Goal: Task Accomplishment & Management: Use online tool/utility

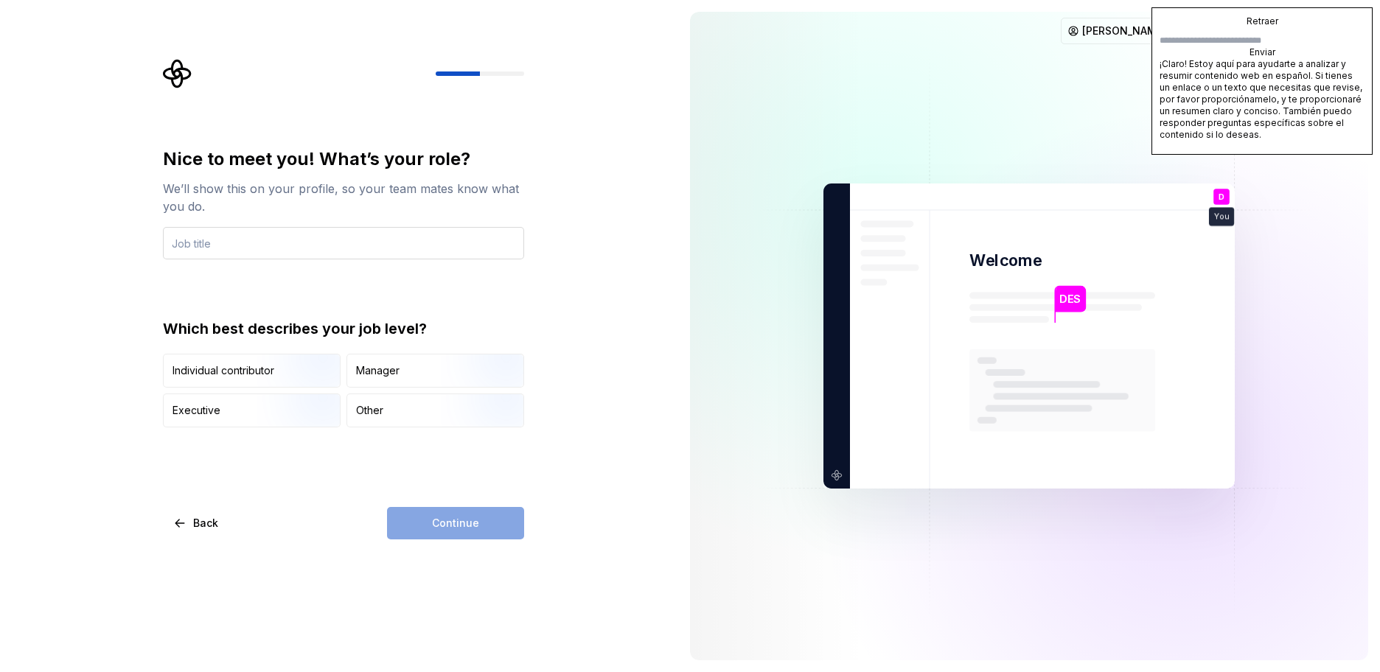
click at [262, 251] on input "text" at bounding box center [343, 243] width 361 height 32
click at [374, 378] on div "Manager" at bounding box center [435, 371] width 176 height 32
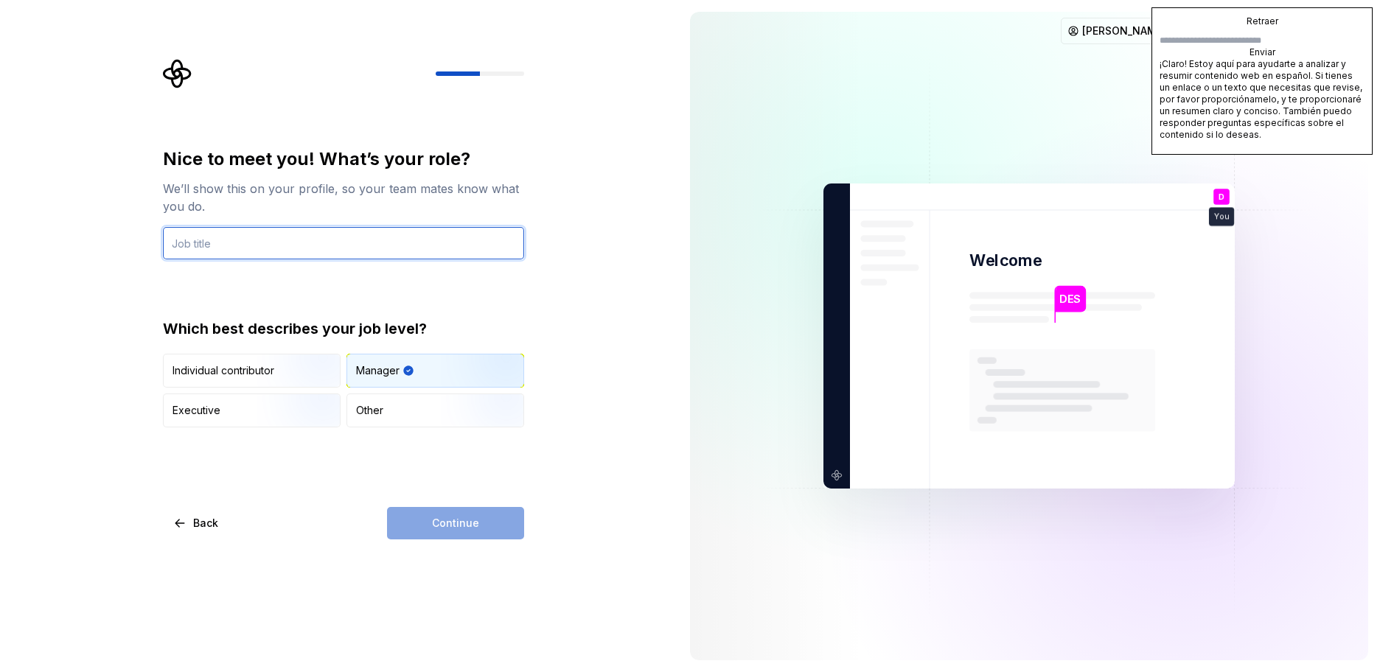
click at [217, 252] on input "text" at bounding box center [343, 243] width 361 height 32
click at [369, 376] on div "Manager" at bounding box center [377, 370] width 43 height 15
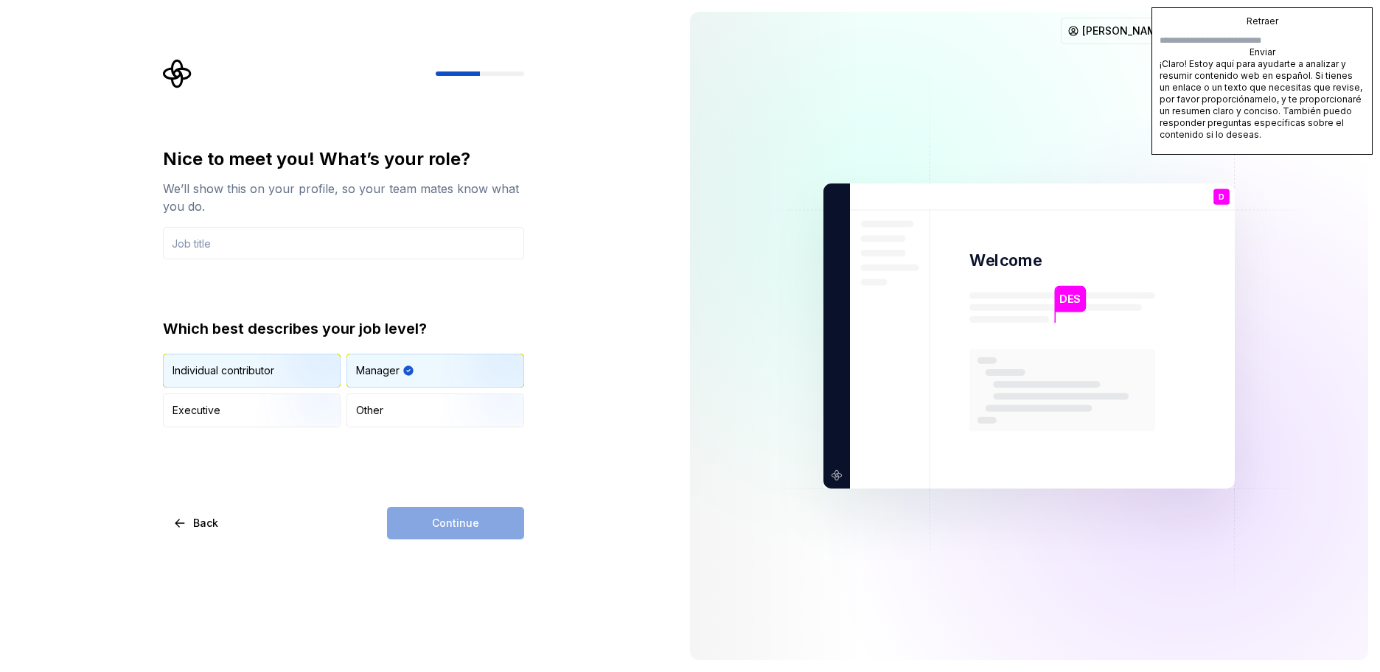
click at [271, 376] on img "button" at bounding box center [304, 389] width 94 height 99
click at [287, 421] on img "button" at bounding box center [304, 429] width 94 height 99
click at [274, 381] on img "button" at bounding box center [304, 389] width 94 height 99
click at [214, 257] on input "text" at bounding box center [343, 243] width 361 height 32
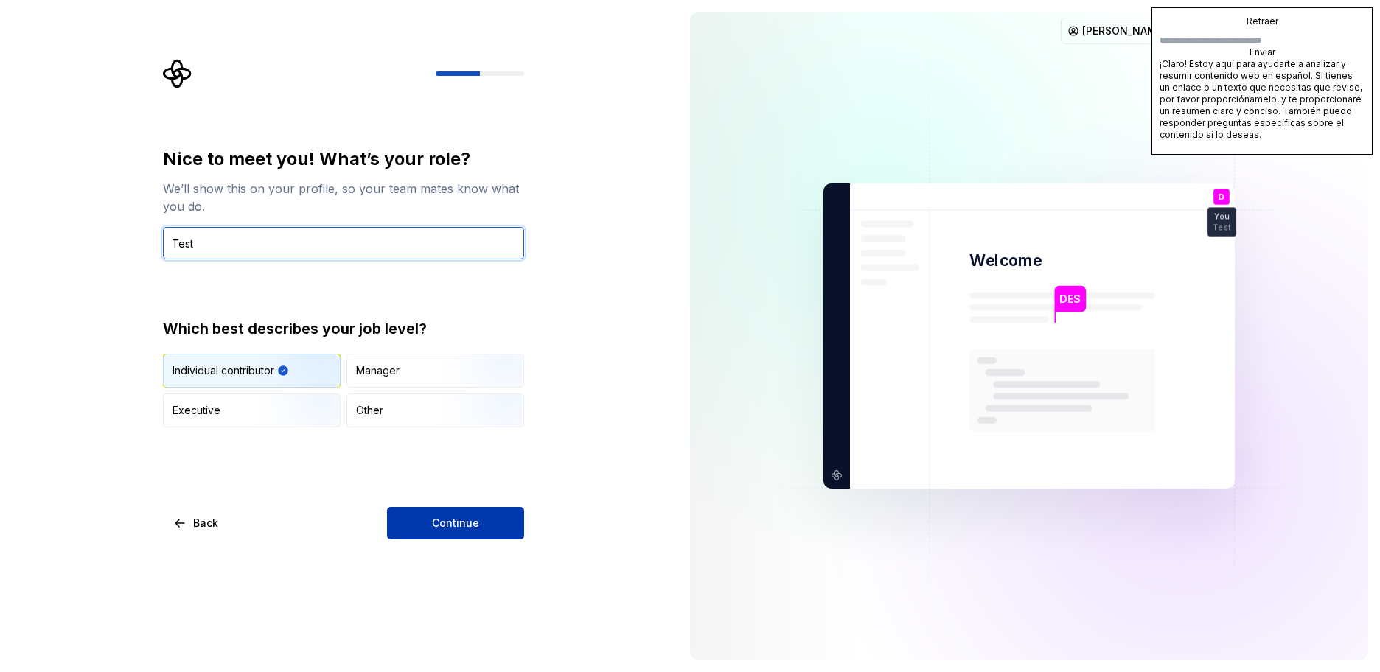
type input "Test"
click at [439, 525] on span "Continue" at bounding box center [455, 523] width 47 height 15
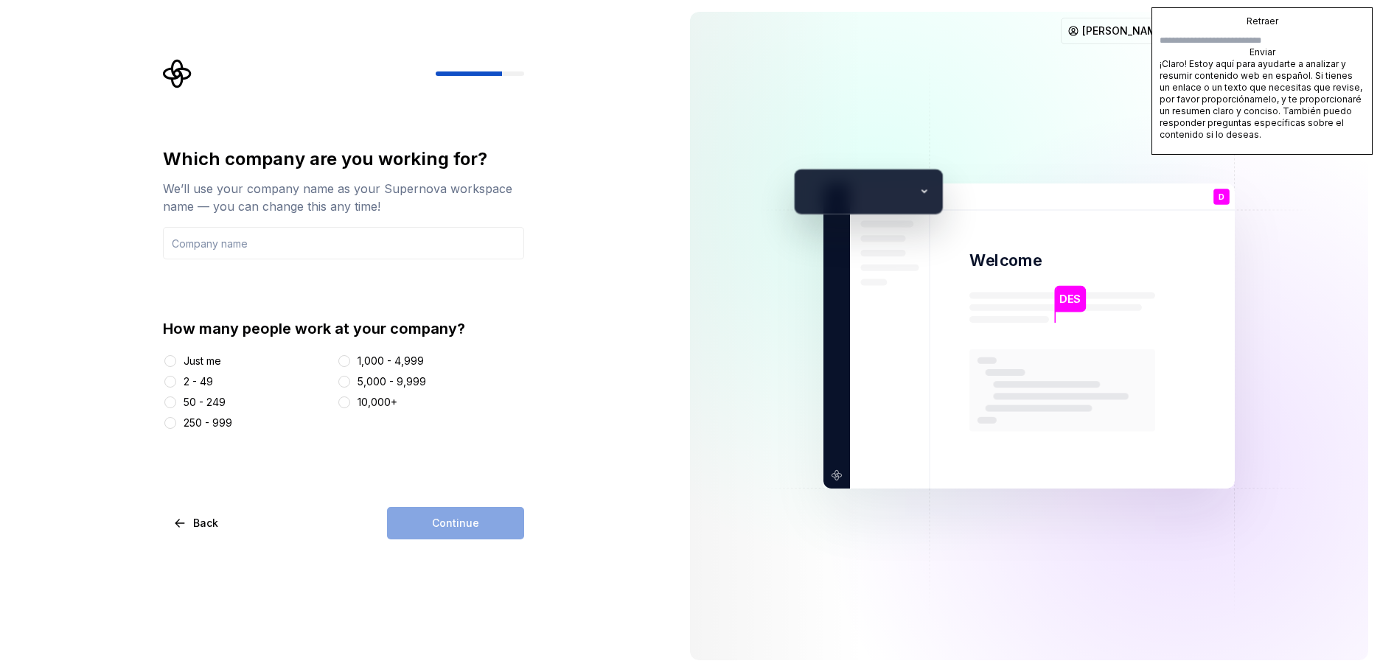
click at [162, 360] on div "Which company are you working for? We’ll use your company name as your Supernov…" at bounding box center [348, 299] width 388 height 481
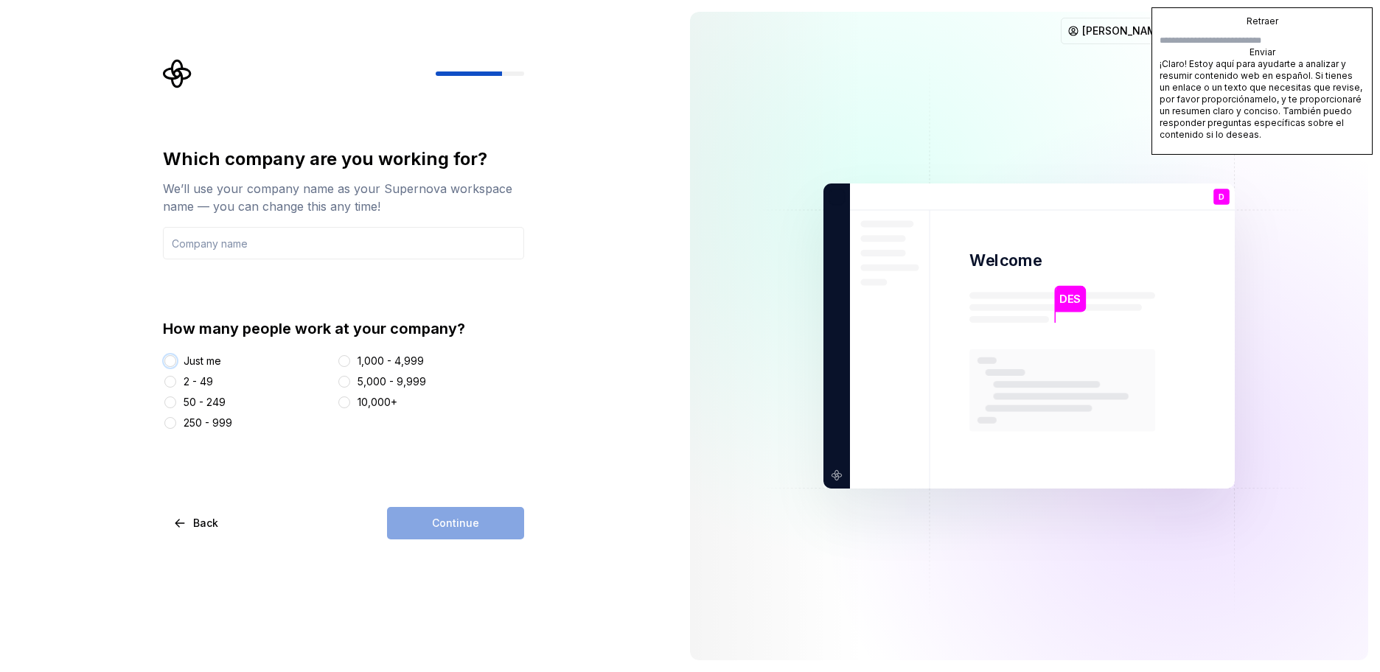
click at [169, 359] on button "Just me" at bounding box center [170, 361] width 12 height 12
click at [428, 509] on div "Continue" at bounding box center [455, 523] width 137 height 32
click at [284, 251] on input "text" at bounding box center [343, 243] width 361 height 32
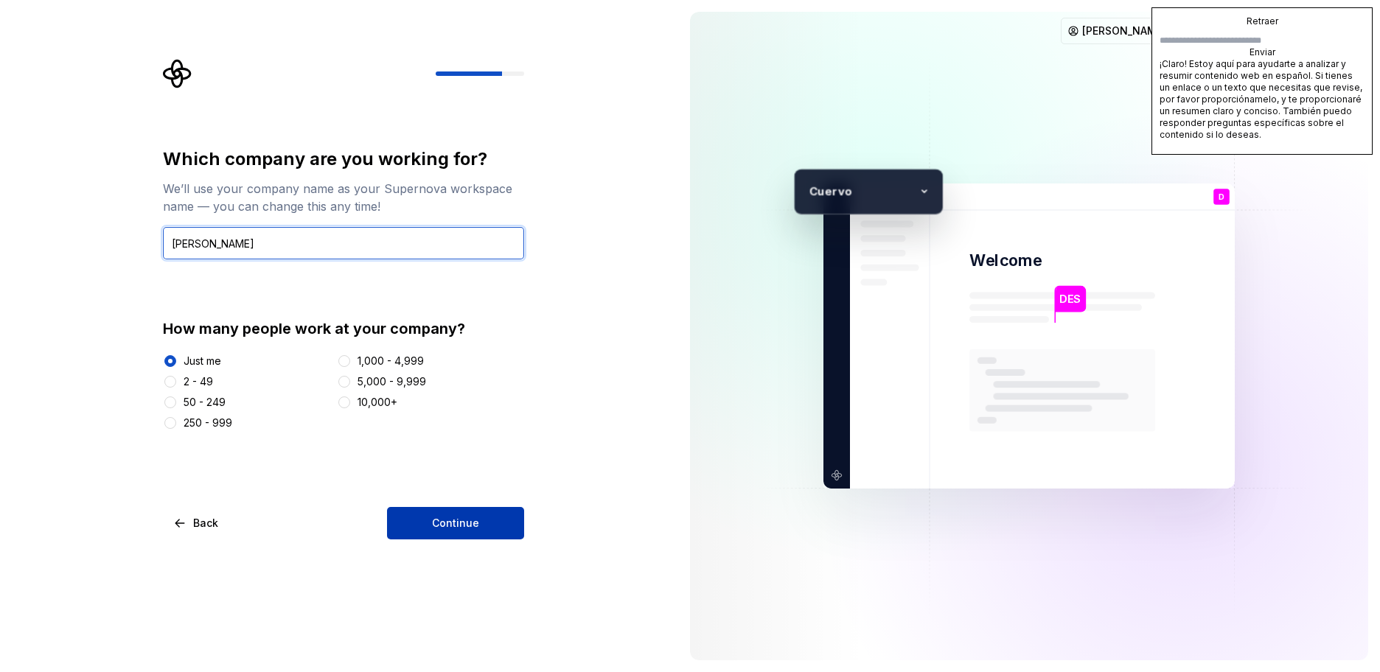
type input "[PERSON_NAME]"
click at [439, 523] on span "Continue" at bounding box center [455, 523] width 47 height 15
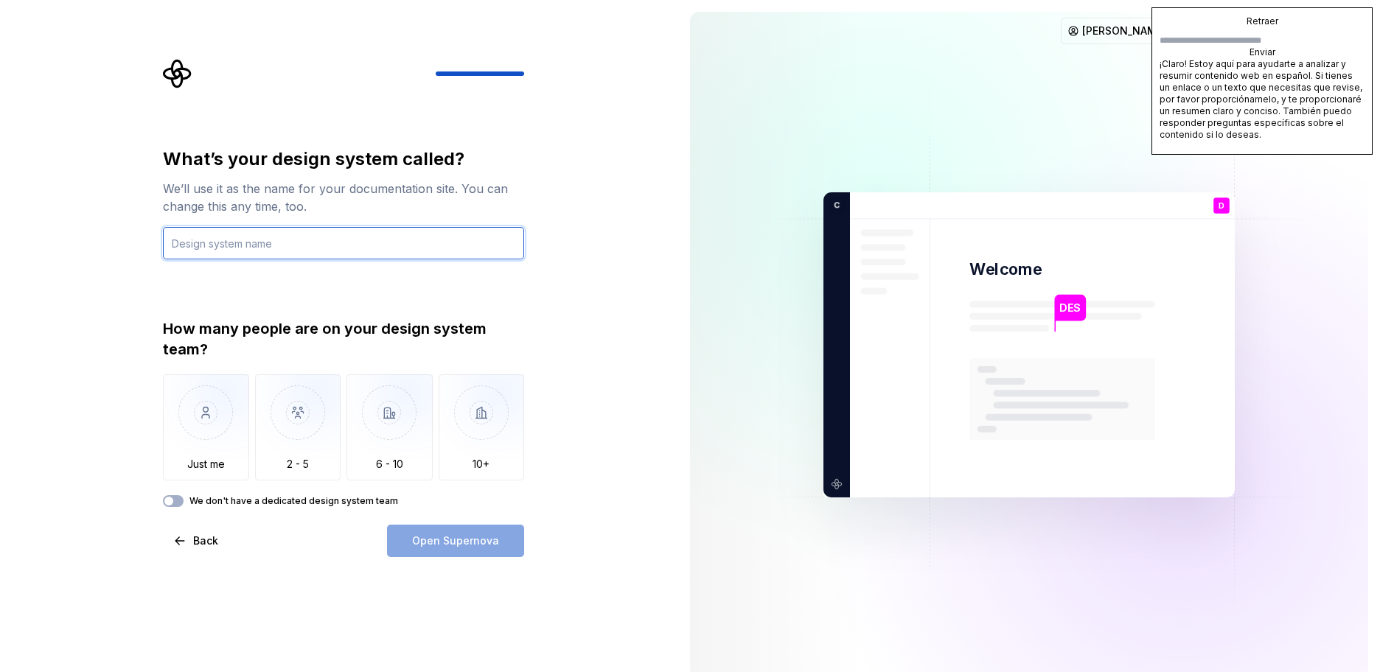
click at [301, 244] on input "text" at bounding box center [343, 243] width 361 height 32
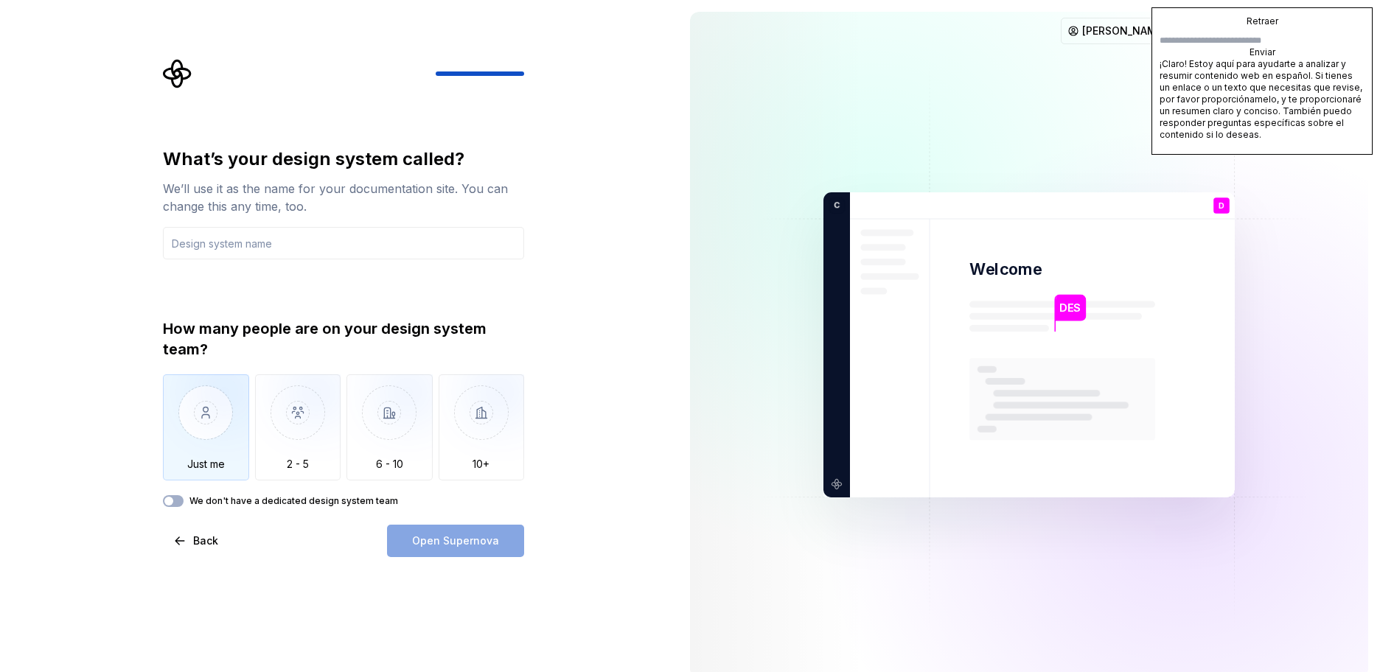
click at [227, 415] on img "button" at bounding box center [206, 423] width 86 height 99
click at [286, 248] on input "text" at bounding box center [343, 243] width 361 height 32
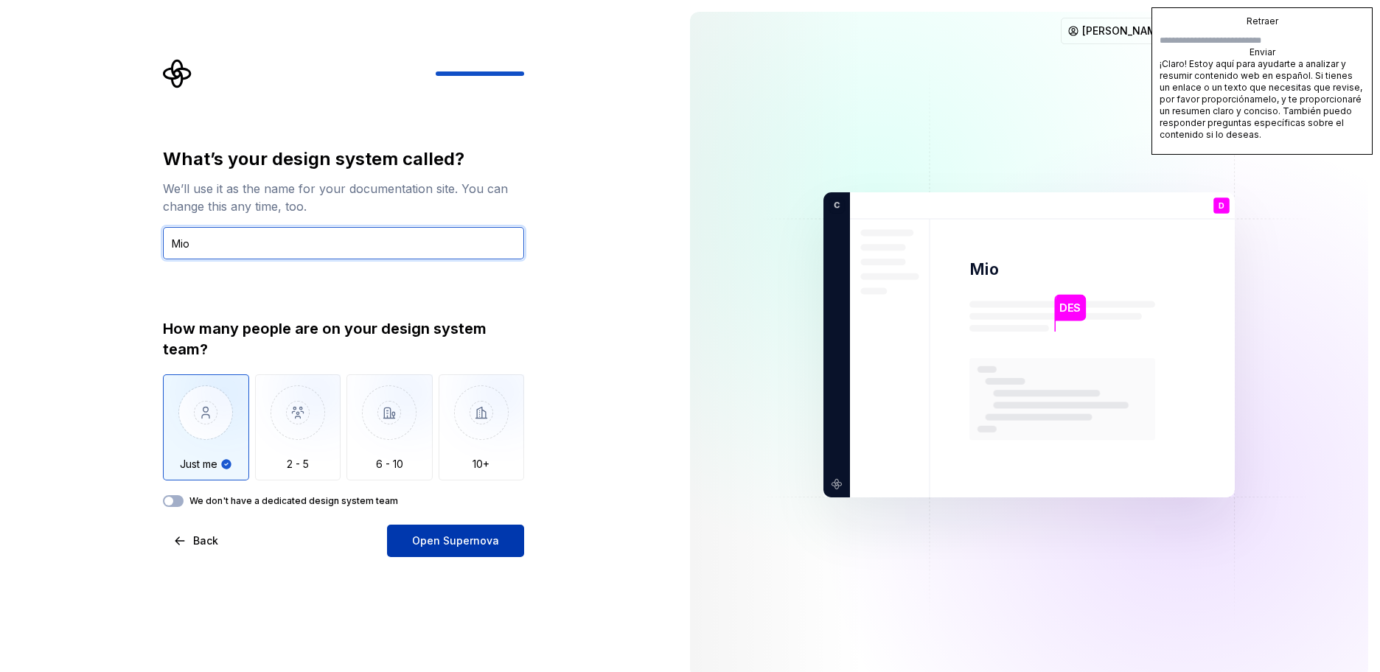
type input "Mio"
click at [448, 540] on span "Open Supernova" at bounding box center [455, 541] width 87 height 15
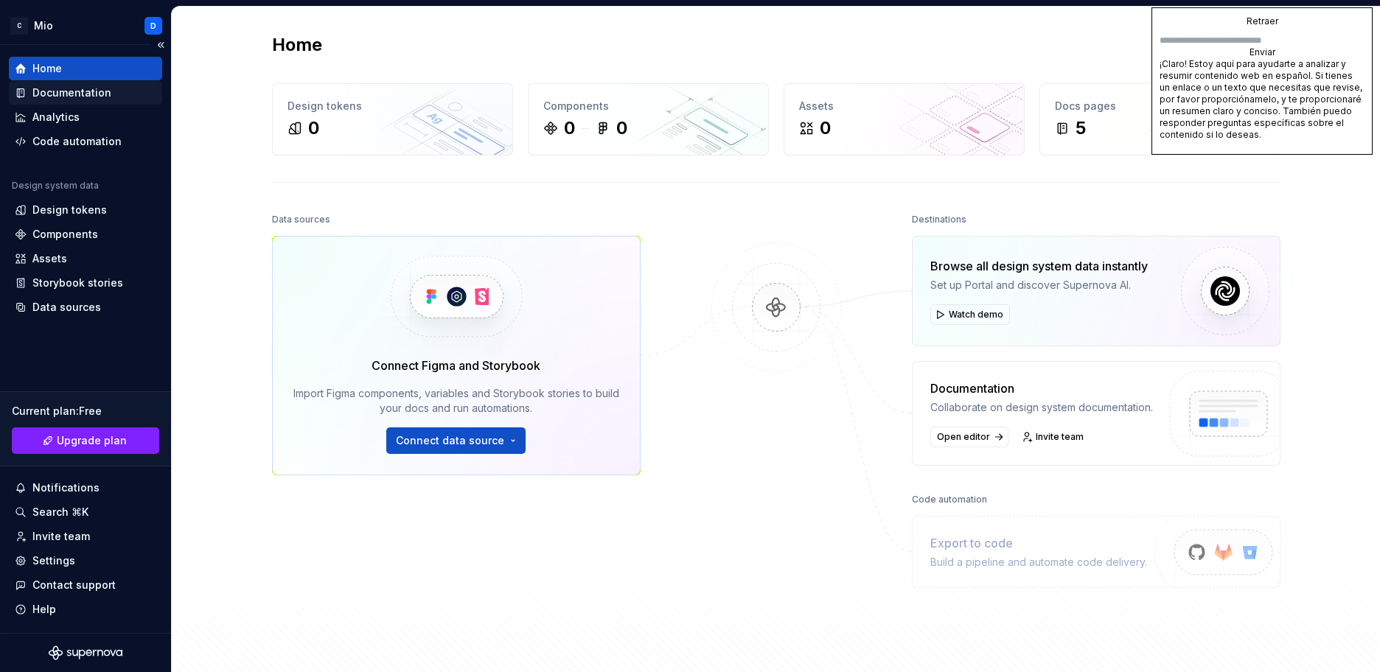
click at [40, 101] on div "Documentation" at bounding box center [85, 93] width 153 height 24
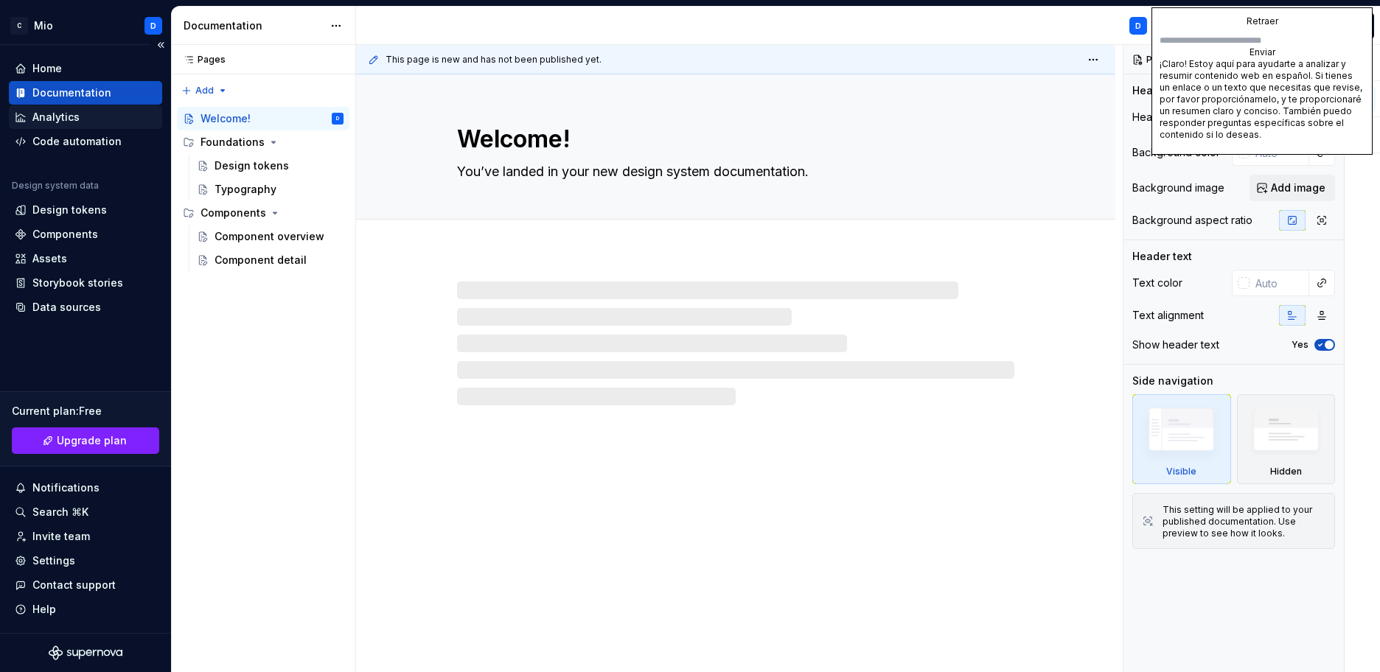
type textarea "*"
click at [49, 117] on div "Analytics" at bounding box center [55, 117] width 47 height 15
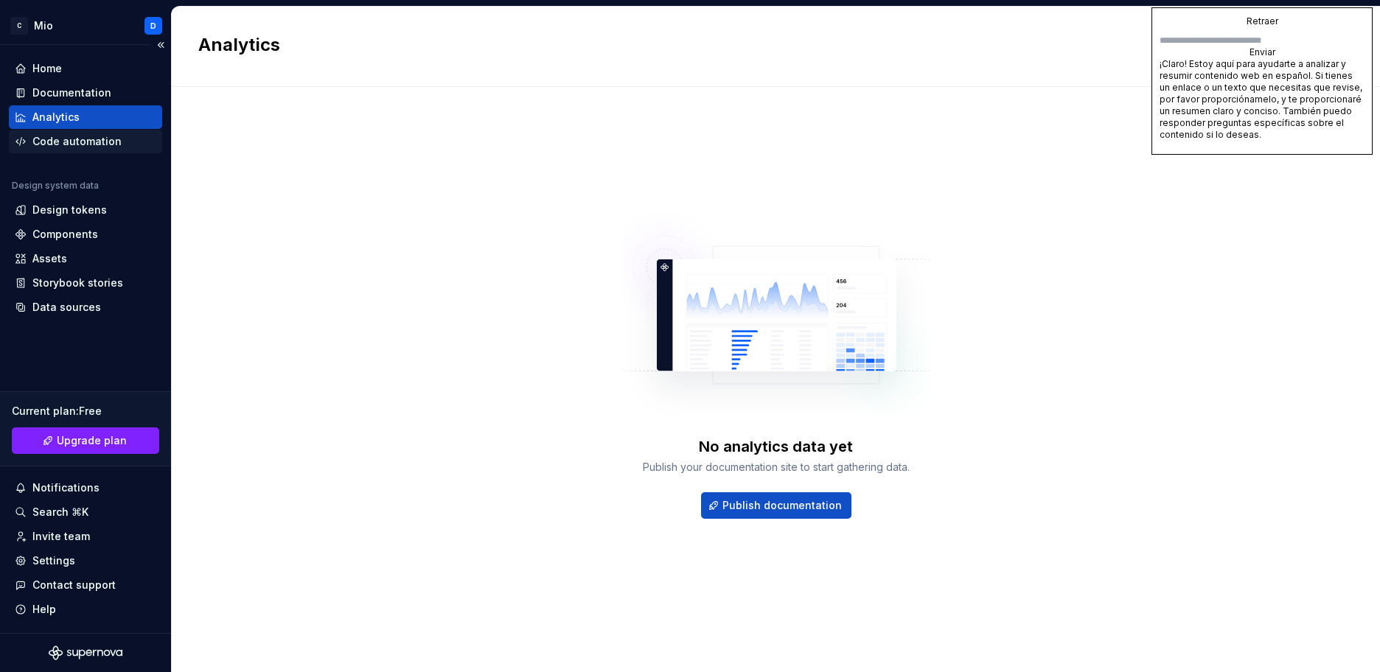
click at [57, 138] on div "Code automation" at bounding box center [76, 141] width 89 height 15
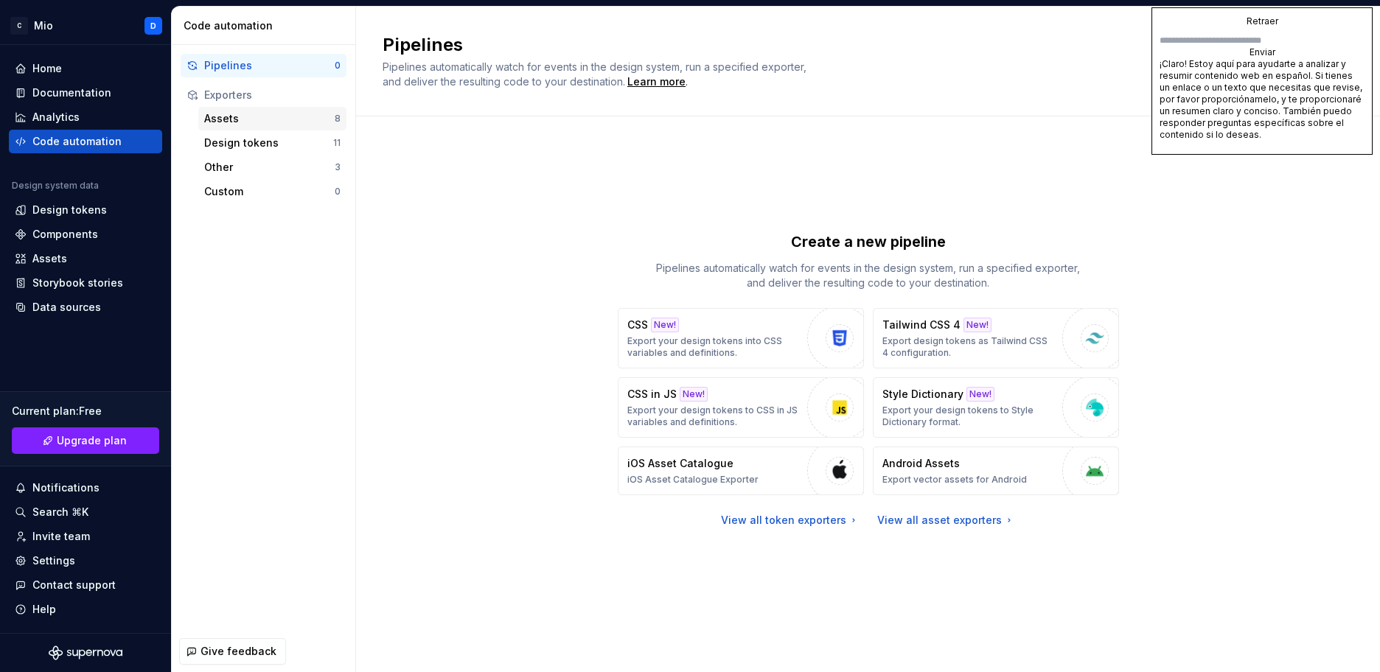
click at [254, 115] on div "Assets" at bounding box center [269, 118] width 130 height 15
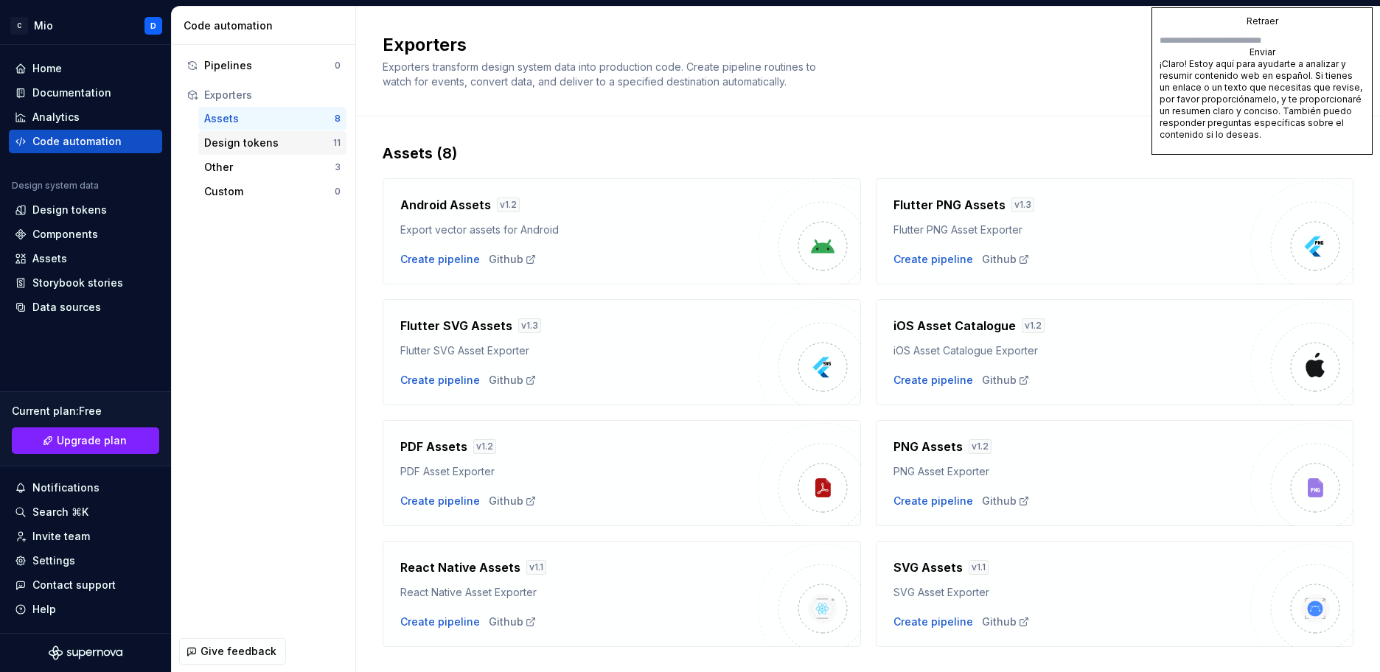
click at [257, 135] on div "Design tokens 11" at bounding box center [272, 143] width 148 height 24
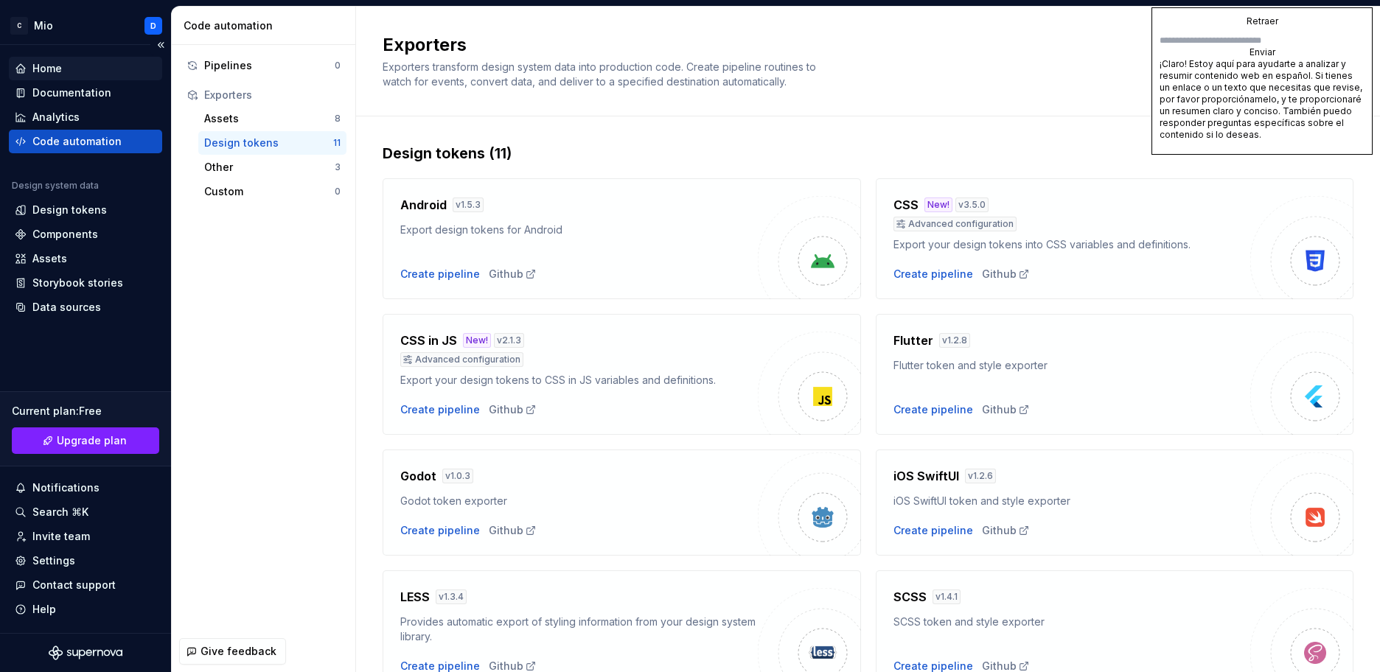
click at [57, 67] on div "Home" at bounding box center [46, 68] width 29 height 15
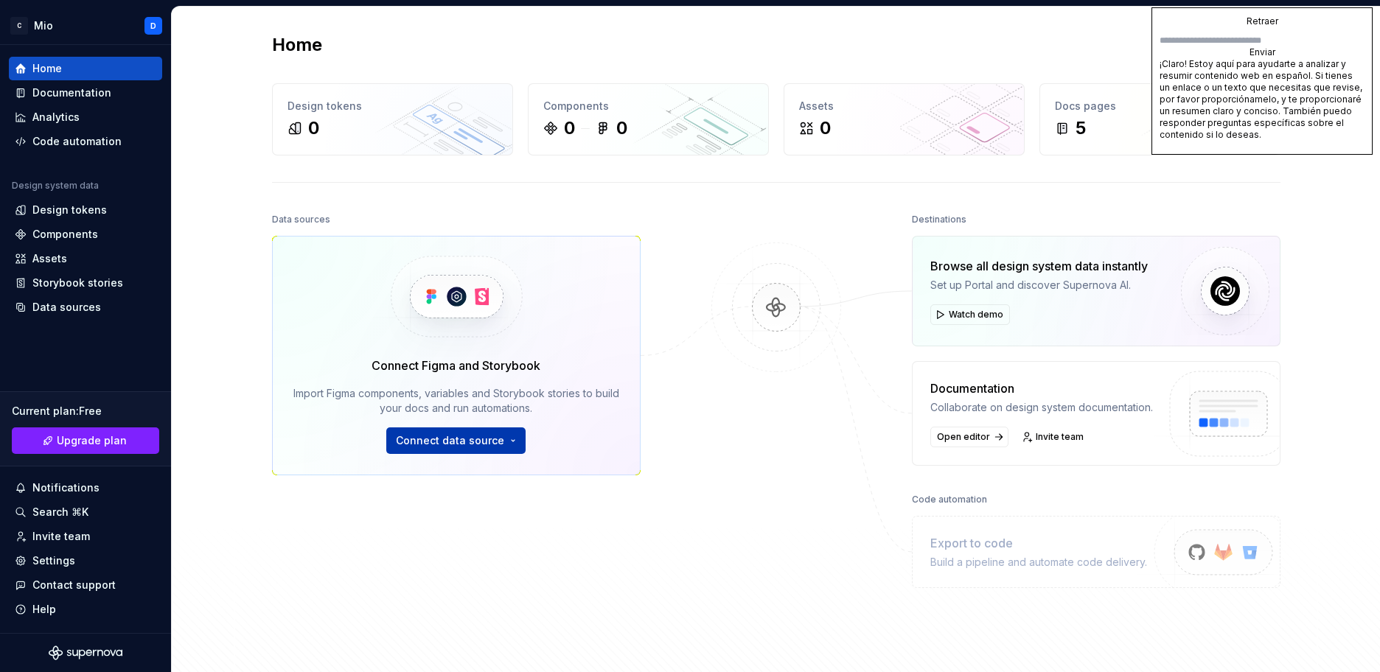
click at [448, 445] on span "Connect data source" at bounding box center [450, 440] width 108 height 15
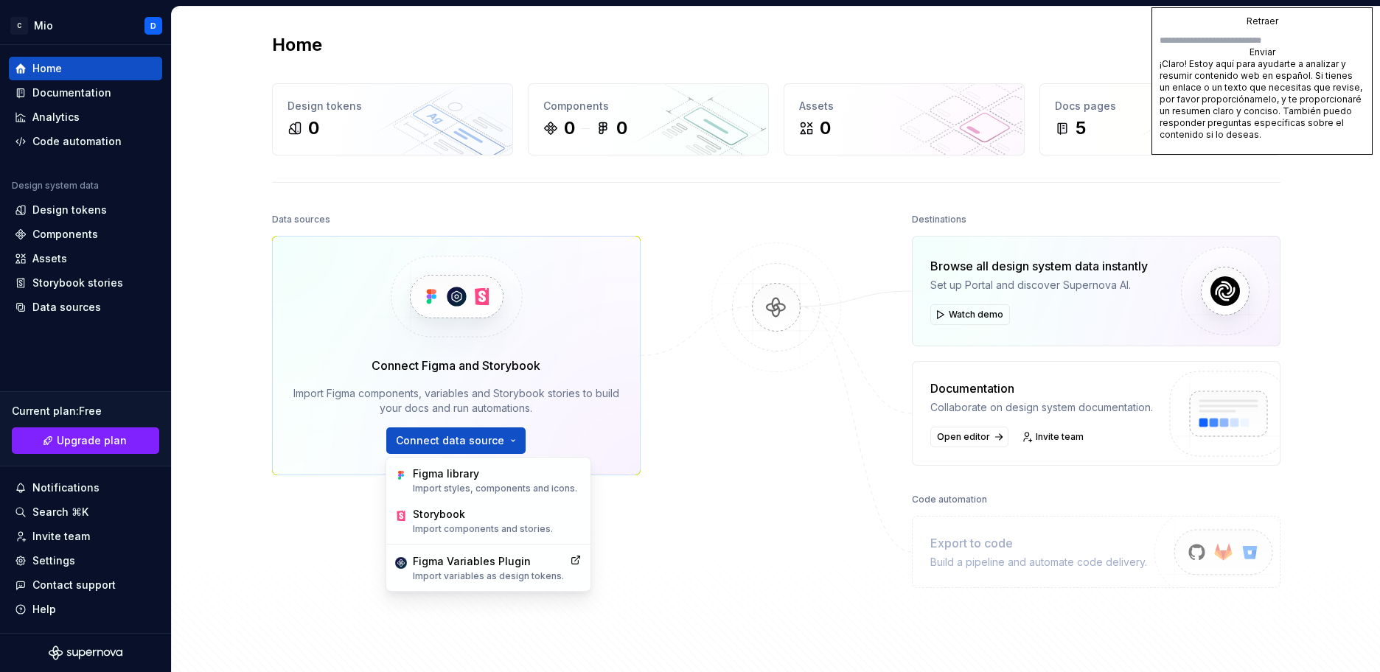
click at [787, 520] on div at bounding box center [775, 410] width 147 height 403
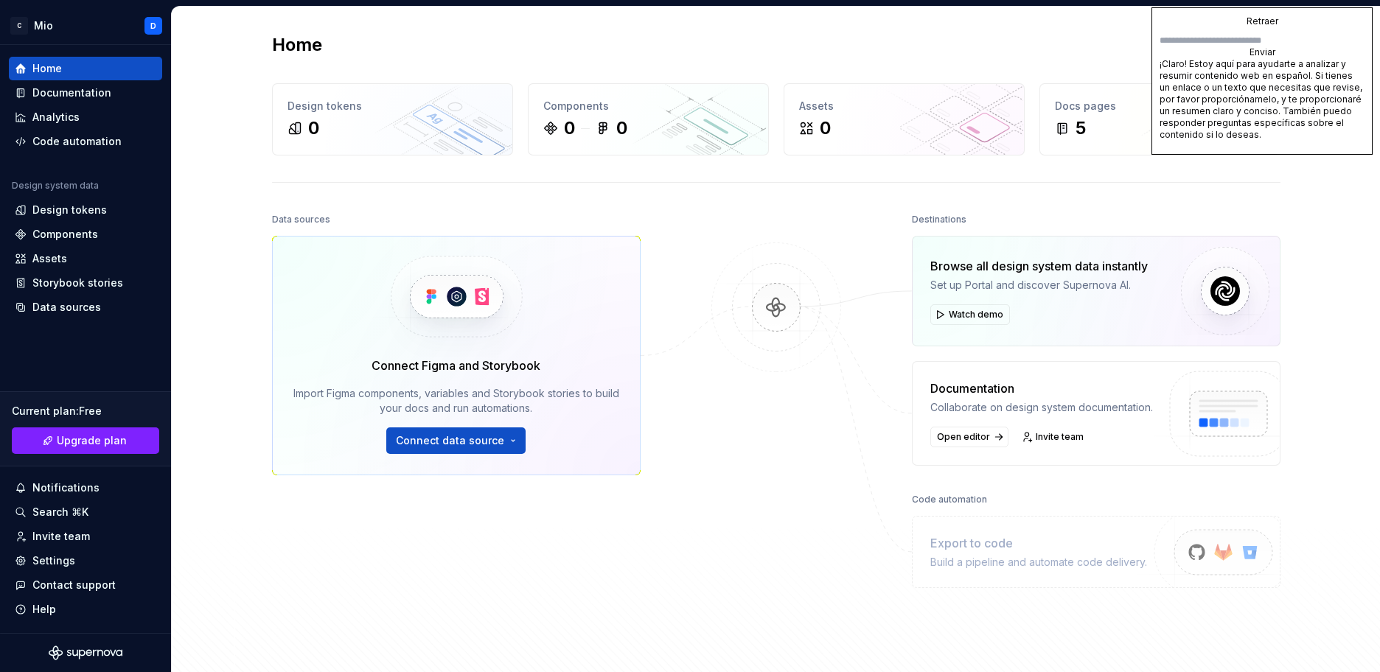
click at [1124, 309] on div "Watch demo" at bounding box center [1038, 314] width 217 height 21
click at [975, 310] on span "Watch demo" at bounding box center [976, 315] width 55 height 12
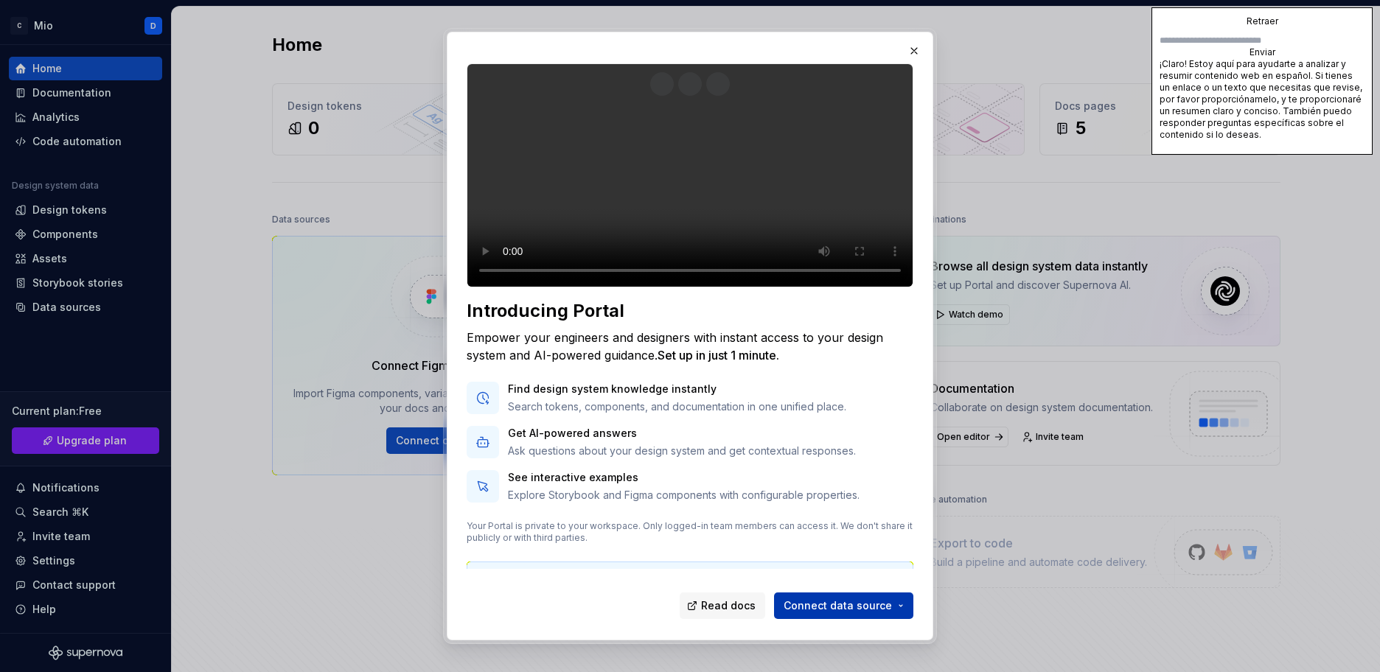
click at [827, 602] on span "Connect data source" at bounding box center [837, 605] width 108 height 15
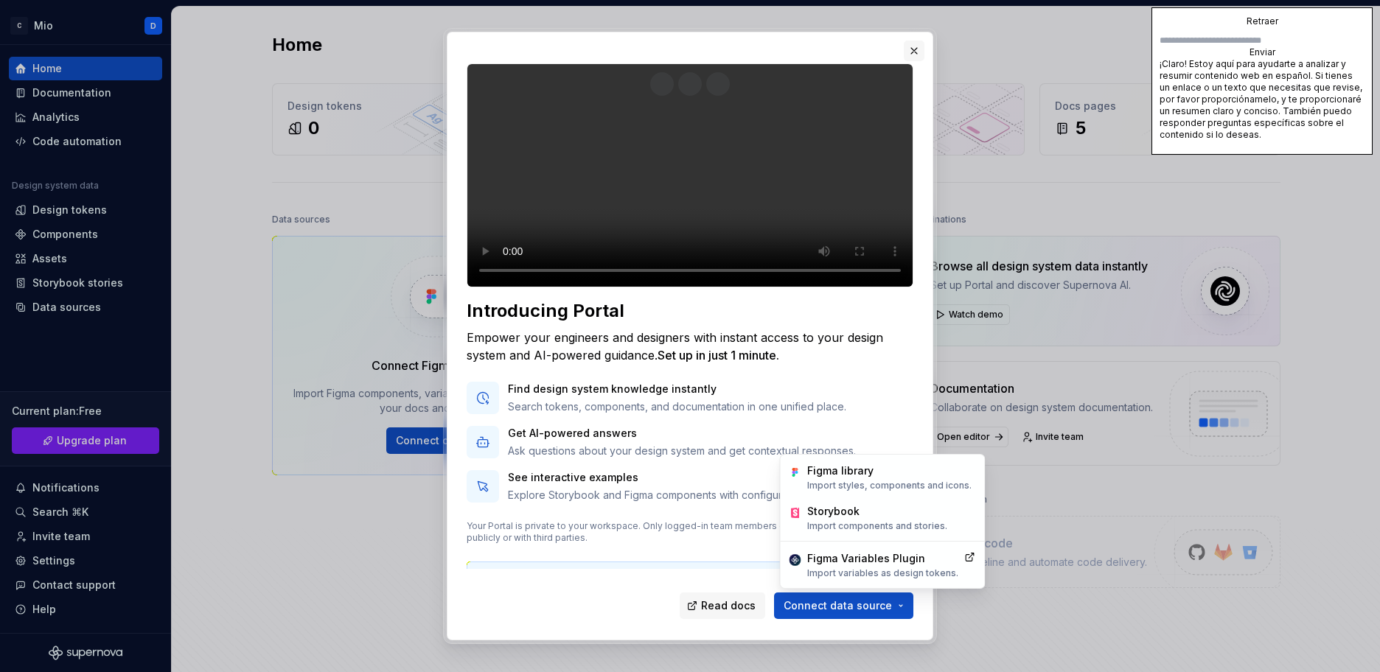
click at [915, 52] on button "button" at bounding box center [914, 51] width 21 height 21
